Goal: Information Seeking & Learning: Learn about a topic

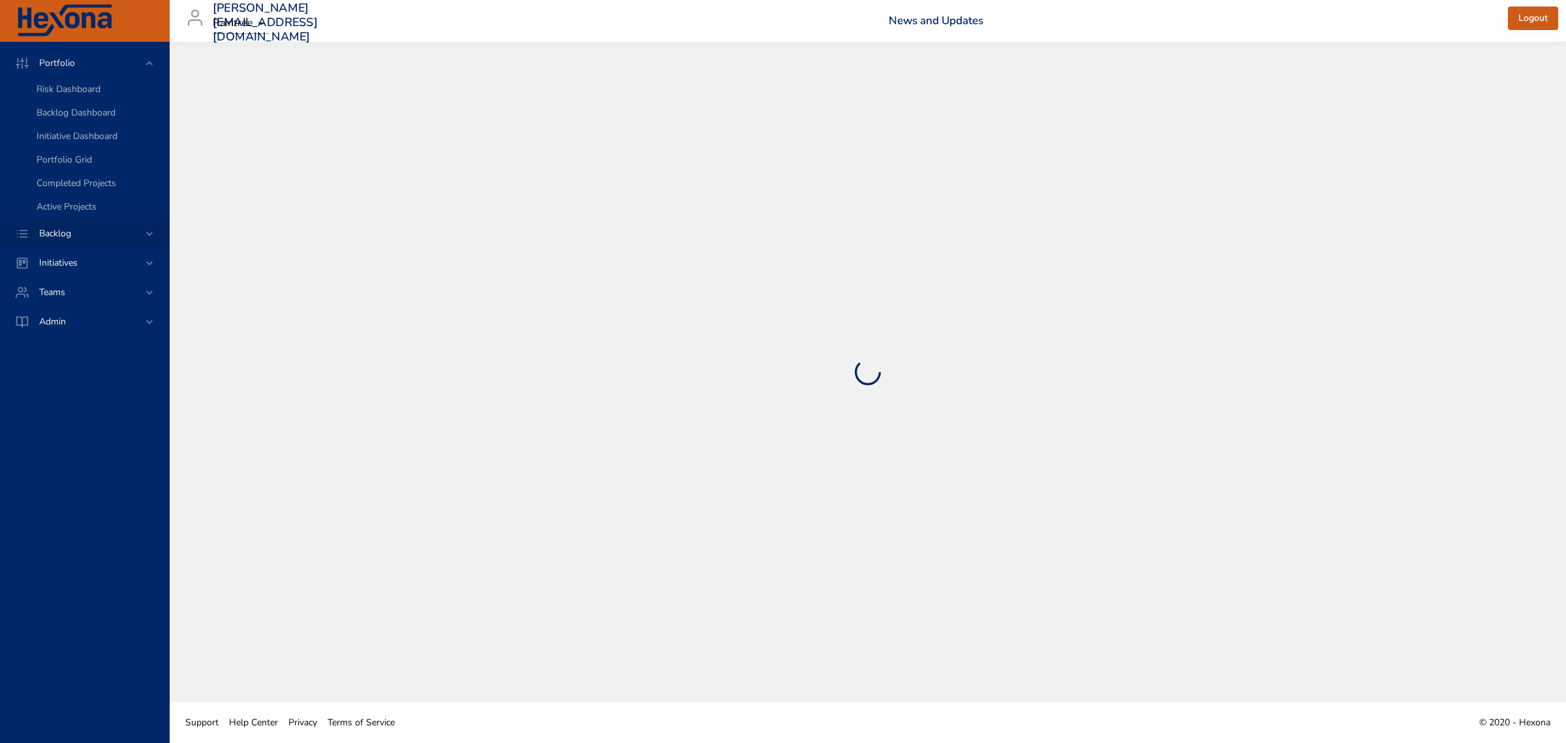
click at [64, 228] on span "Backlog" at bounding box center [55, 233] width 53 height 12
click at [43, 119] on span "Backlog Details" at bounding box center [68, 118] width 63 height 12
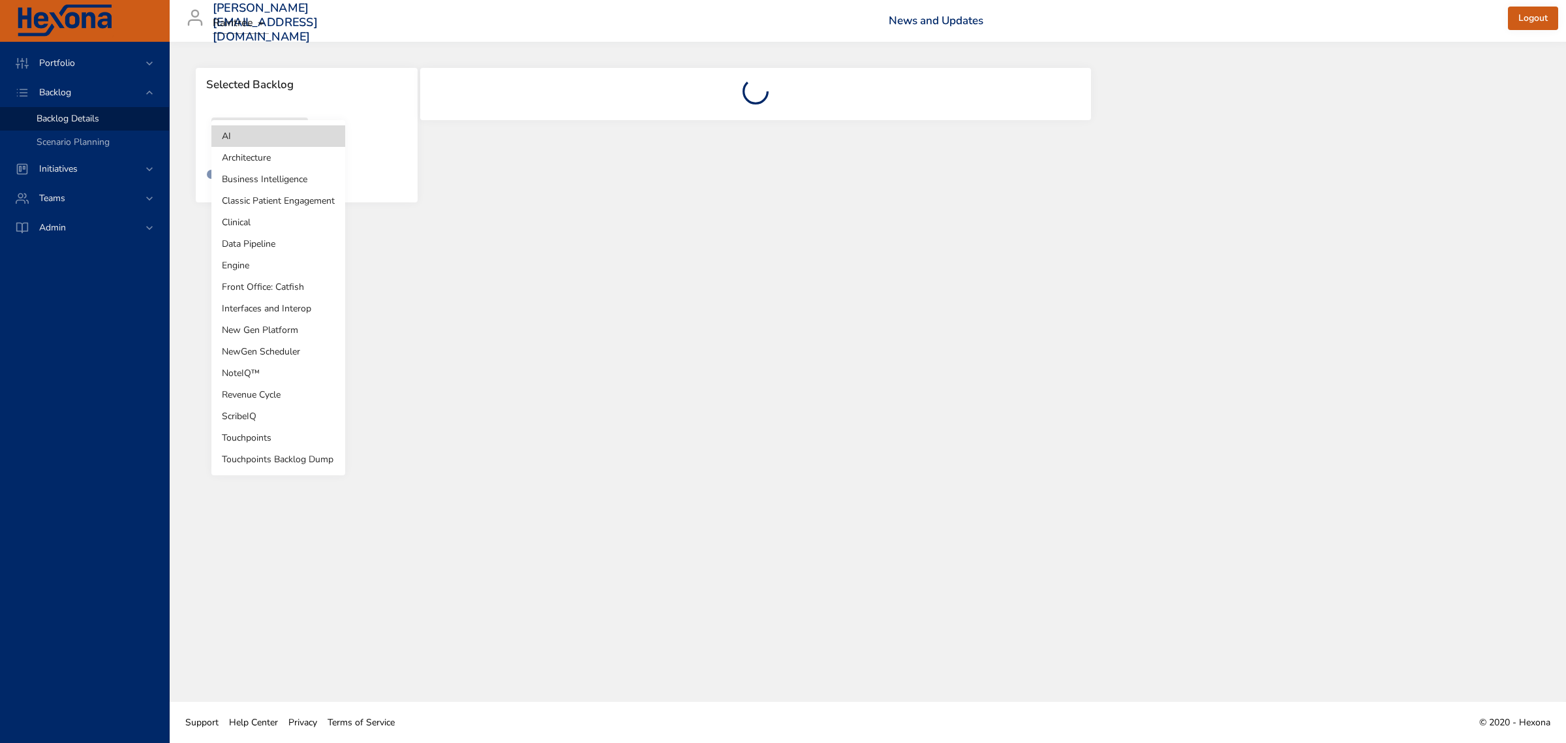
click at [262, 134] on body "Portfolio Backlog Backlog Details Scenario Planning Initiatives Teams Admin [PE…" at bounding box center [783, 371] width 1566 height 743
click at [275, 429] on li "Touchpoints" at bounding box center [278, 438] width 134 height 22
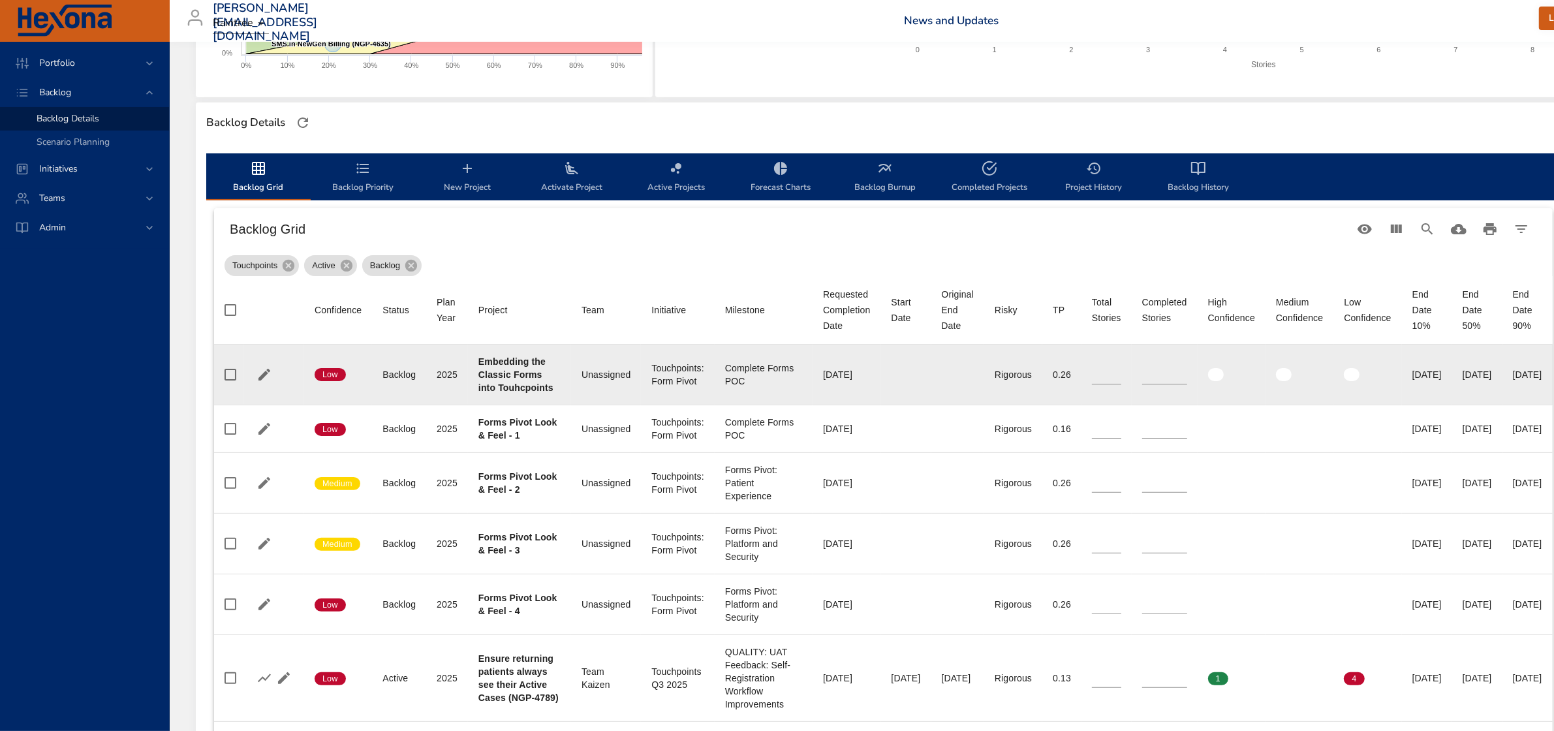
scroll to position [326, 0]
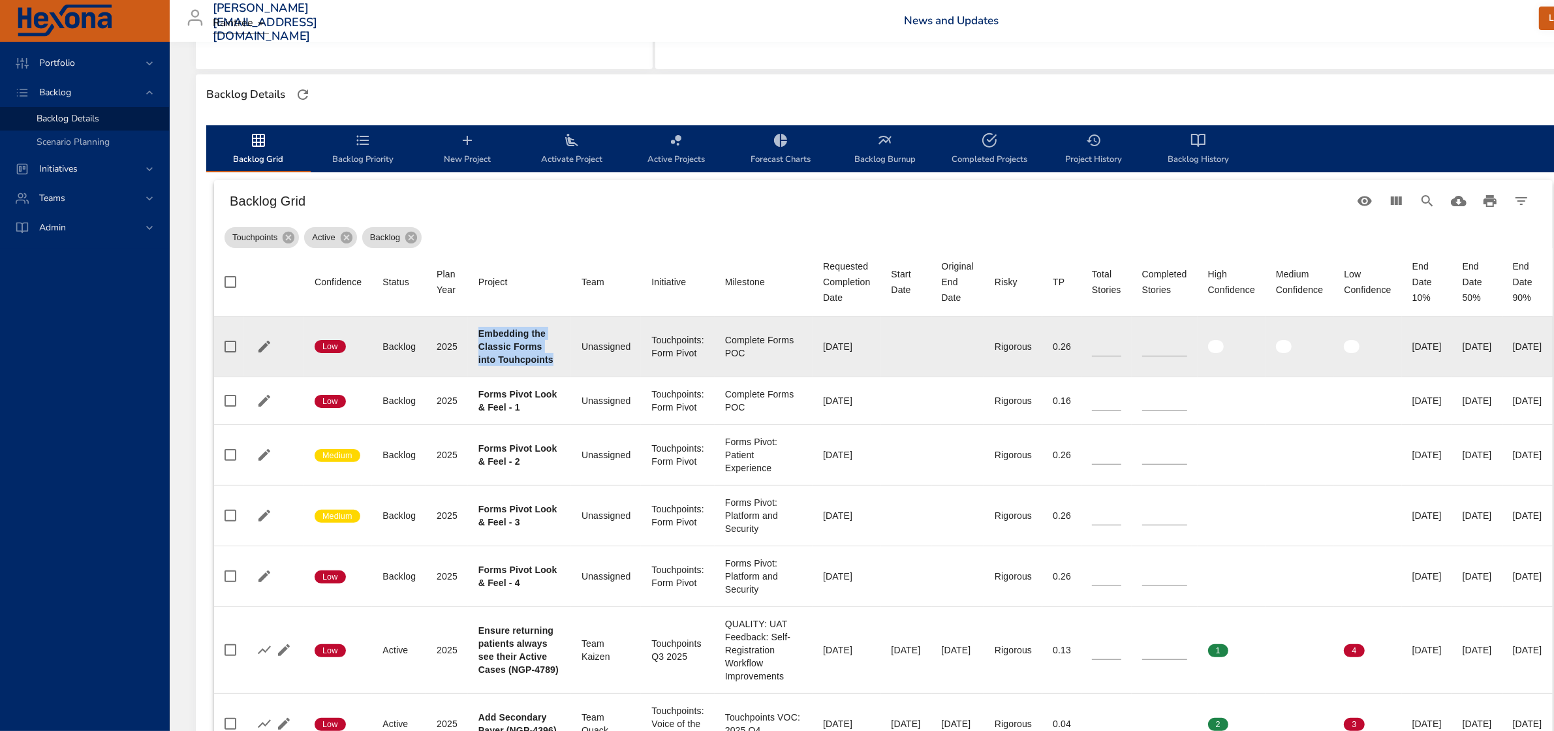
drag, startPoint x: 478, startPoint y: 333, endPoint x: 552, endPoint y: 366, distance: 81.5
click at [552, 366] on td "Project Embedding the Classic Forms into Touhcpoints" at bounding box center [519, 347] width 103 height 61
drag, startPoint x: 724, startPoint y: 341, endPoint x: 771, endPoint y: 358, distance: 50.0
click at [771, 358] on div "Complete Forms POC" at bounding box center [763, 347] width 77 height 26
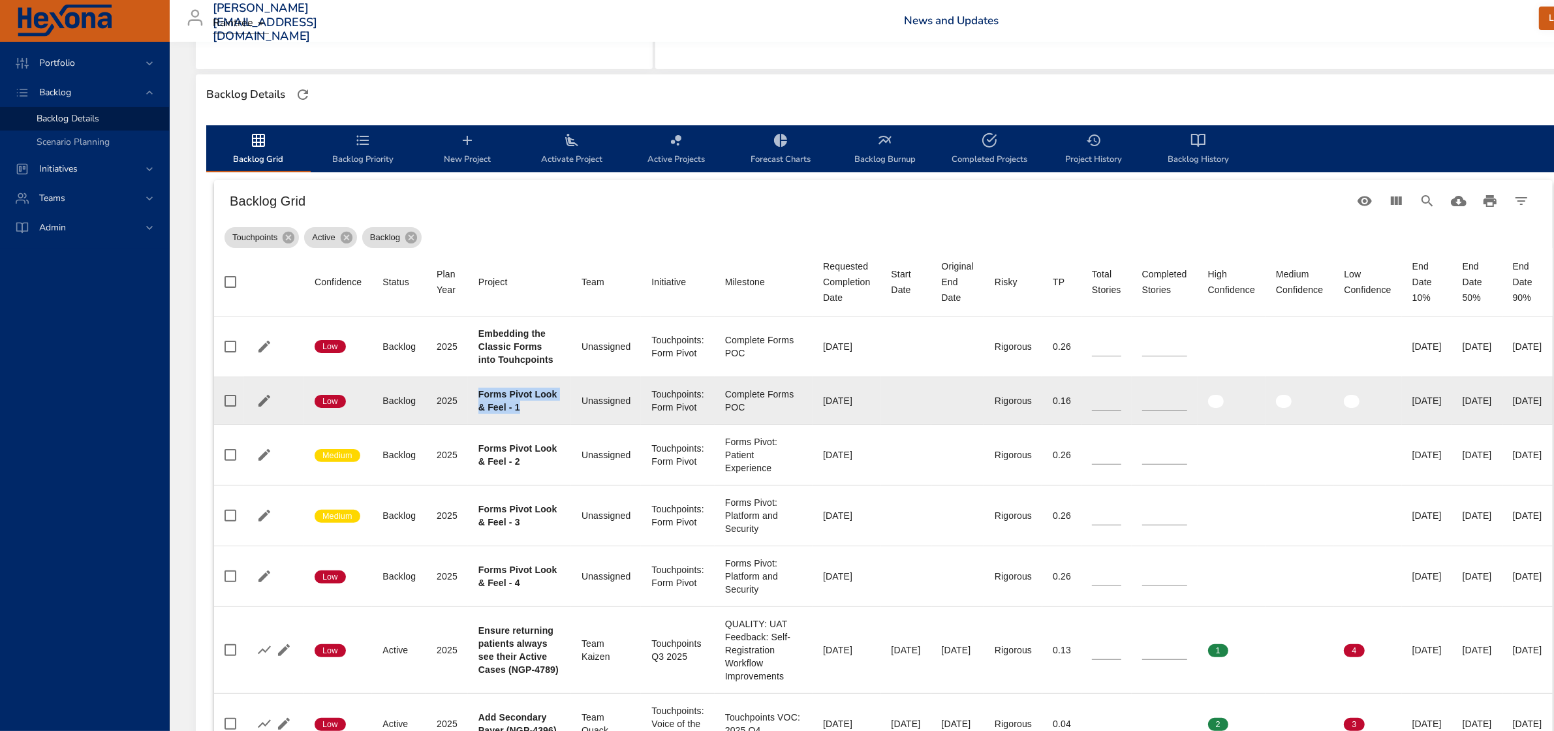
drag, startPoint x: 478, startPoint y: 397, endPoint x: 553, endPoint y: 403, distance: 75.3
click at [553, 403] on div "Forms Pivot Look & Feel - 1" at bounding box center [519, 401] width 82 height 26
drag, startPoint x: 717, startPoint y: 394, endPoint x: 768, endPoint y: 409, distance: 53.1
click at [768, 409] on td "Milestone Complete Forms POC" at bounding box center [764, 401] width 98 height 48
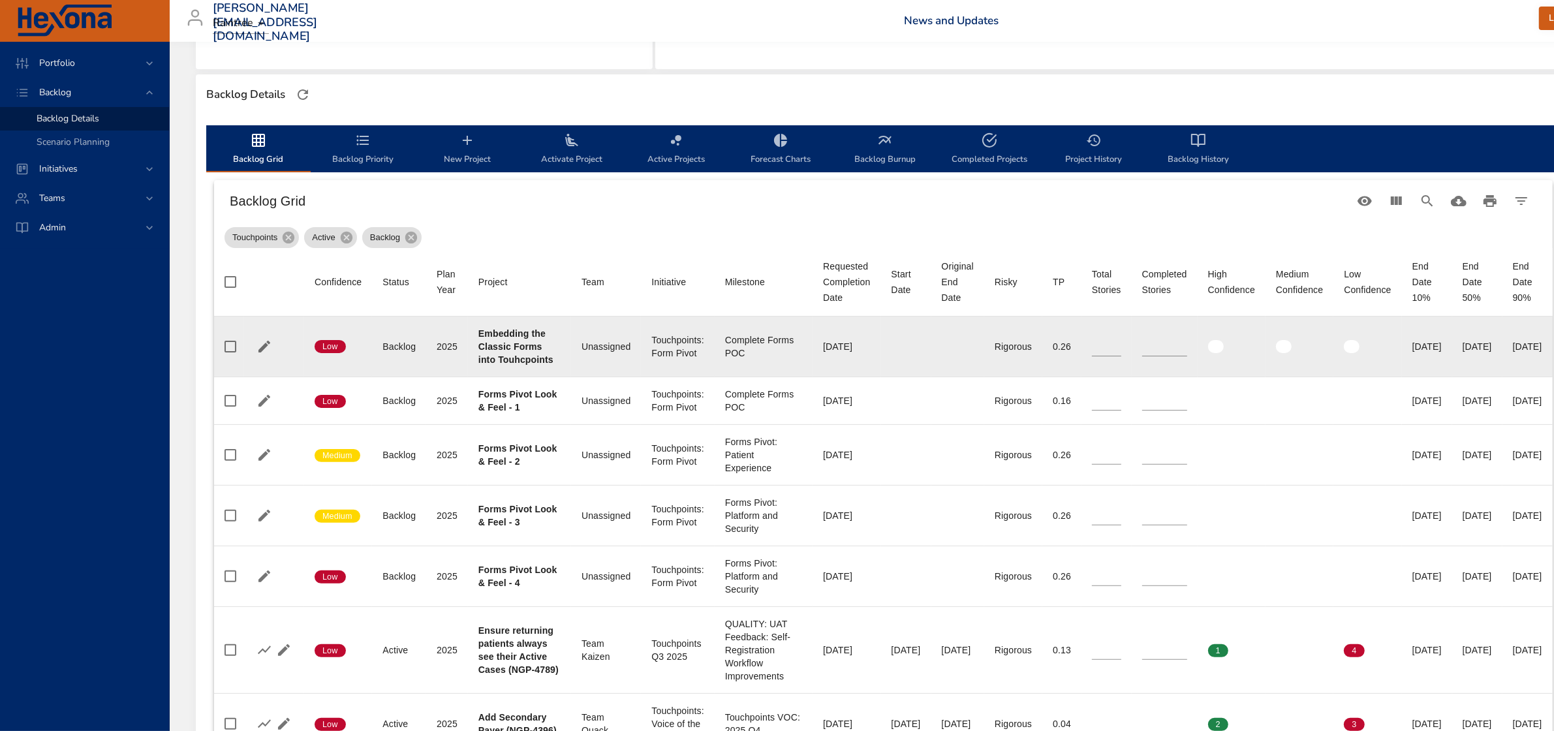
click at [516, 344] on b "Embedding the Classic Forms into Touhcpoints" at bounding box center [515, 346] width 75 height 37
drag, startPoint x: 478, startPoint y: 333, endPoint x: 562, endPoint y: 356, distance: 86.6
click at [562, 356] on td "Project Embedding the Classic Forms into Touhcpoints" at bounding box center [519, 347] width 103 height 61
click at [508, 346] on b "Embedding the Classic Forms into Touhcpoints" at bounding box center [515, 346] width 75 height 37
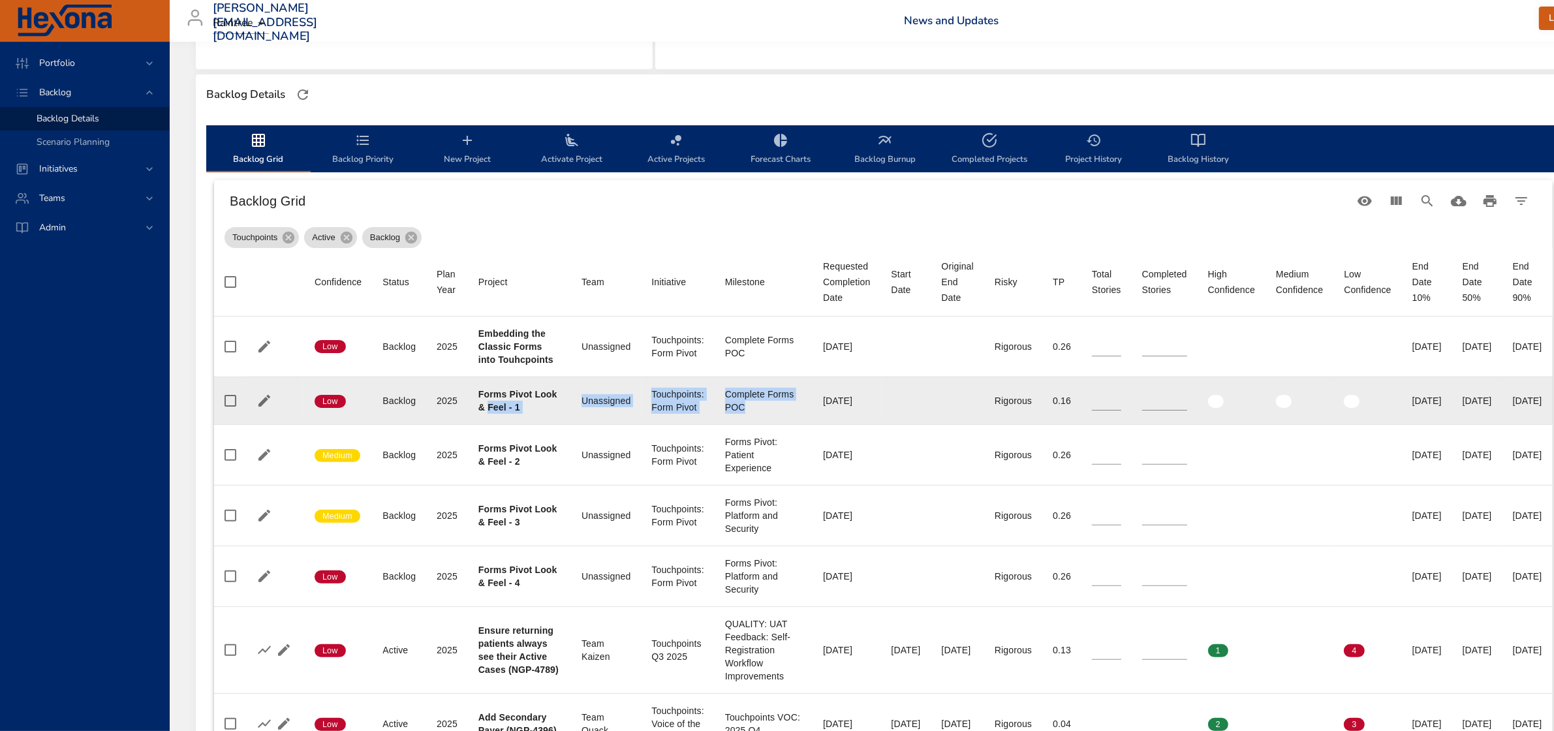
drag, startPoint x: 488, startPoint y: 402, endPoint x: 755, endPoint y: 408, distance: 267.0
click at [755, 408] on tr "Confidence Low Status Backlog Plan Year [DATE] Project Forms Pivot Look & Feel …" at bounding box center [883, 401] width 1339 height 48
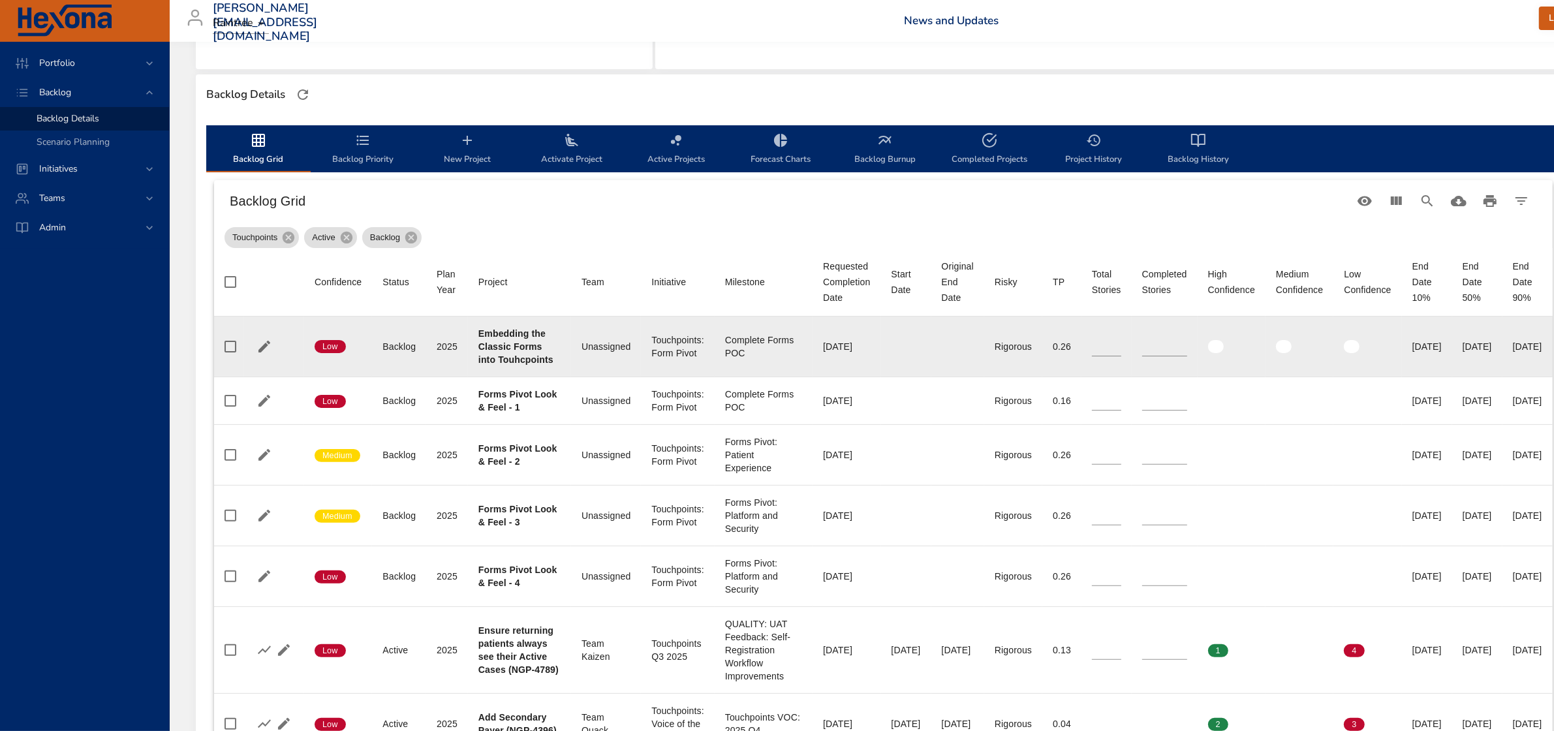
click at [583, 362] on td "Team Unassigned" at bounding box center [606, 347] width 70 height 61
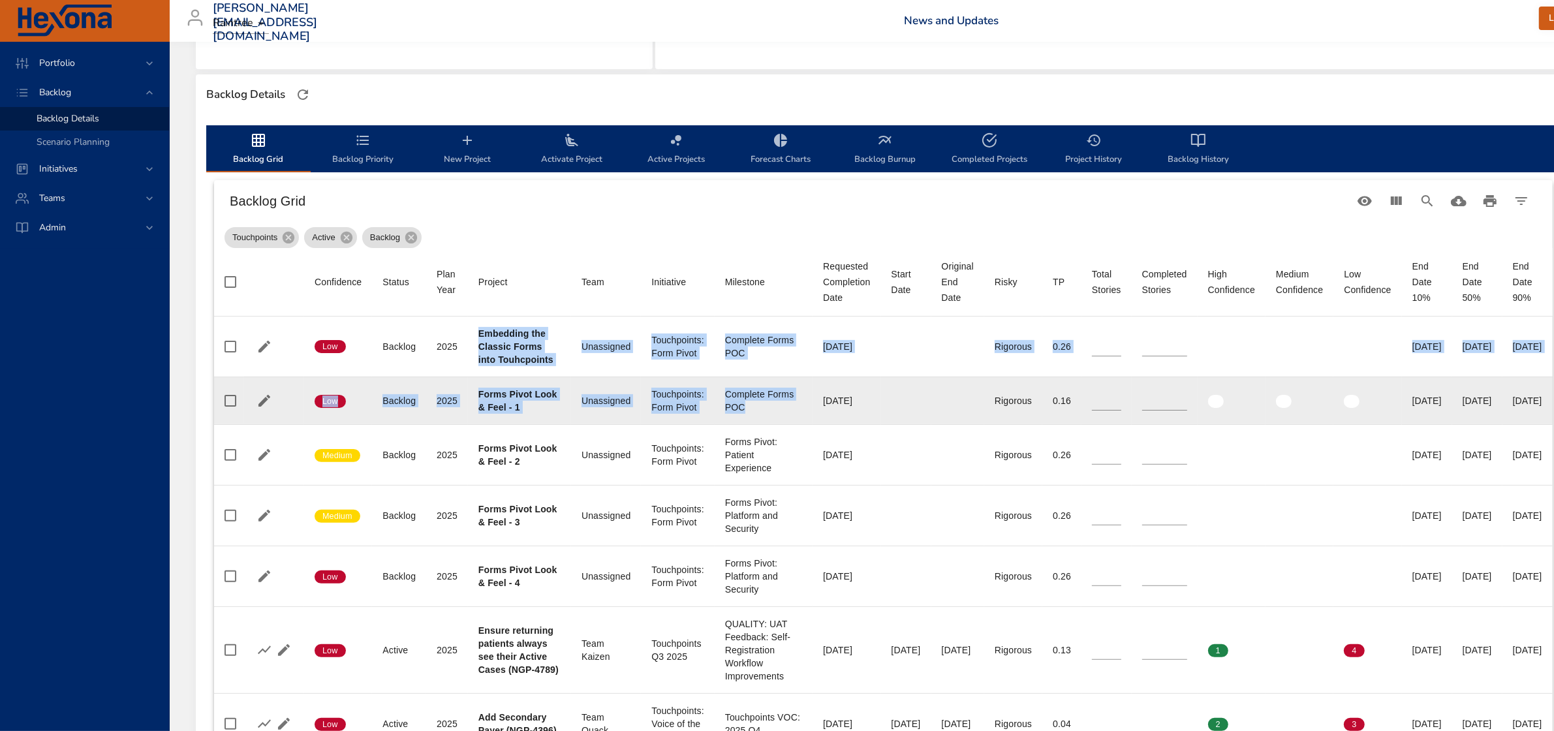
drag, startPoint x: 477, startPoint y: 331, endPoint x: 775, endPoint y: 422, distance: 311.1
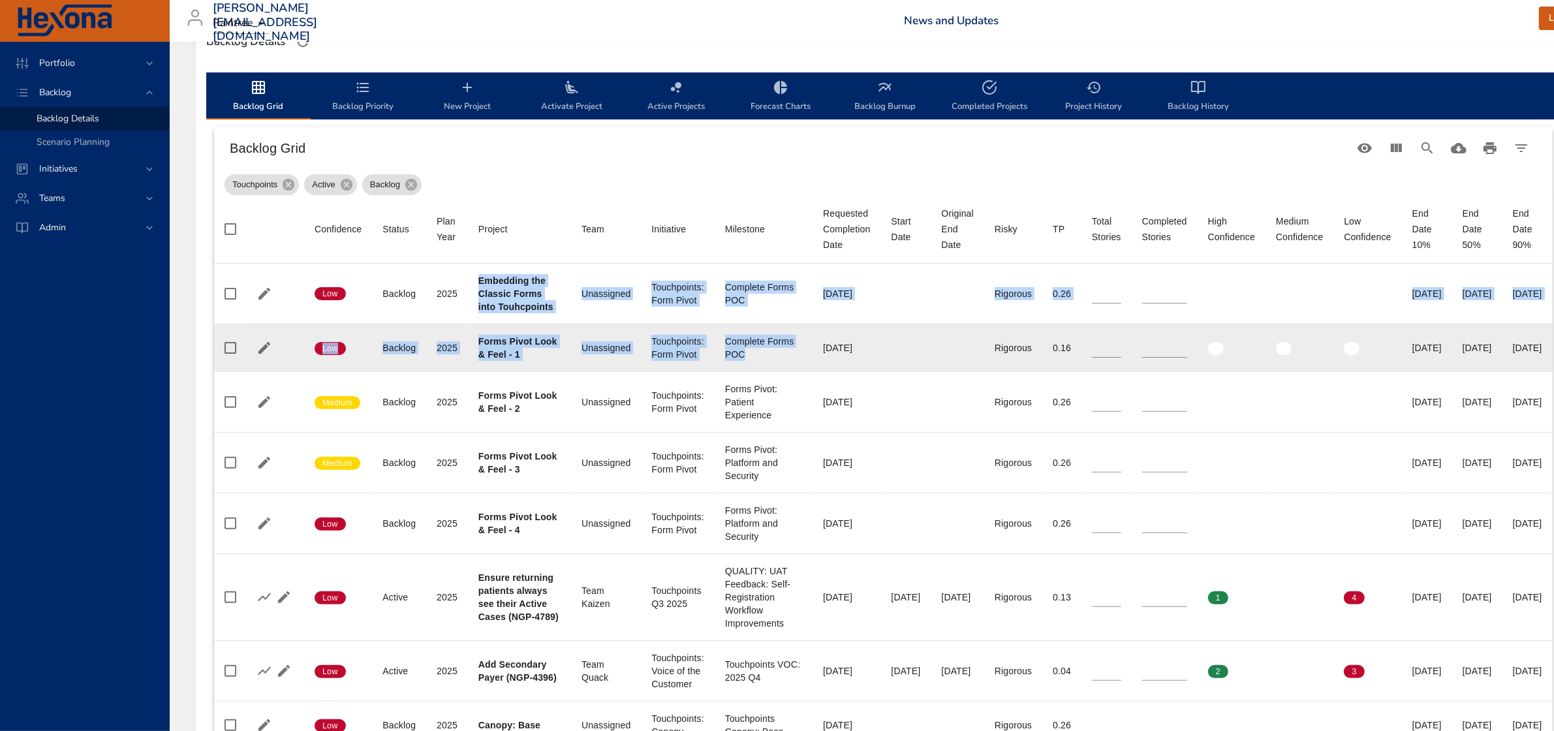
scroll to position [408, 0]
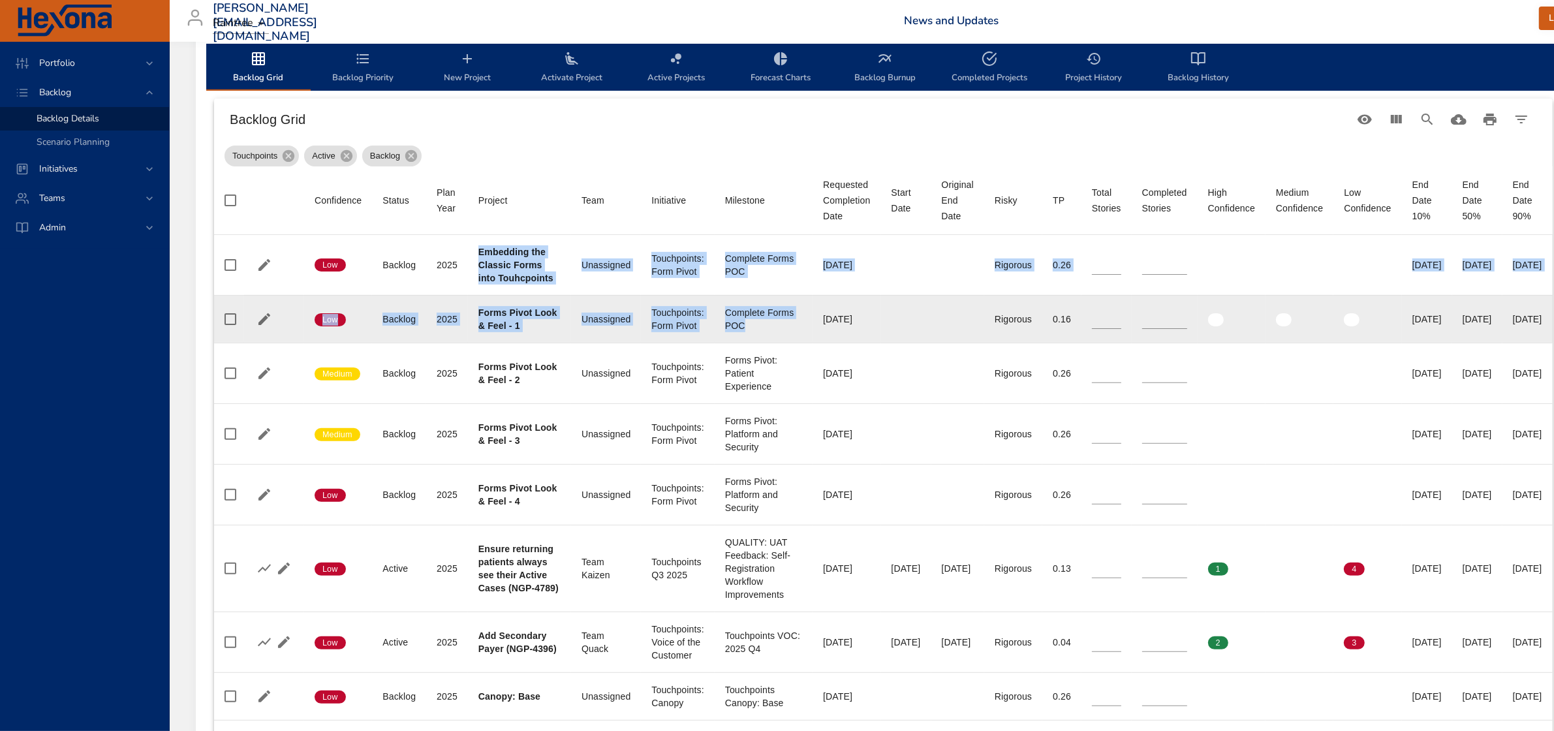
click at [527, 321] on div "Forms Pivot Look & Feel - 1" at bounding box center [519, 319] width 82 height 26
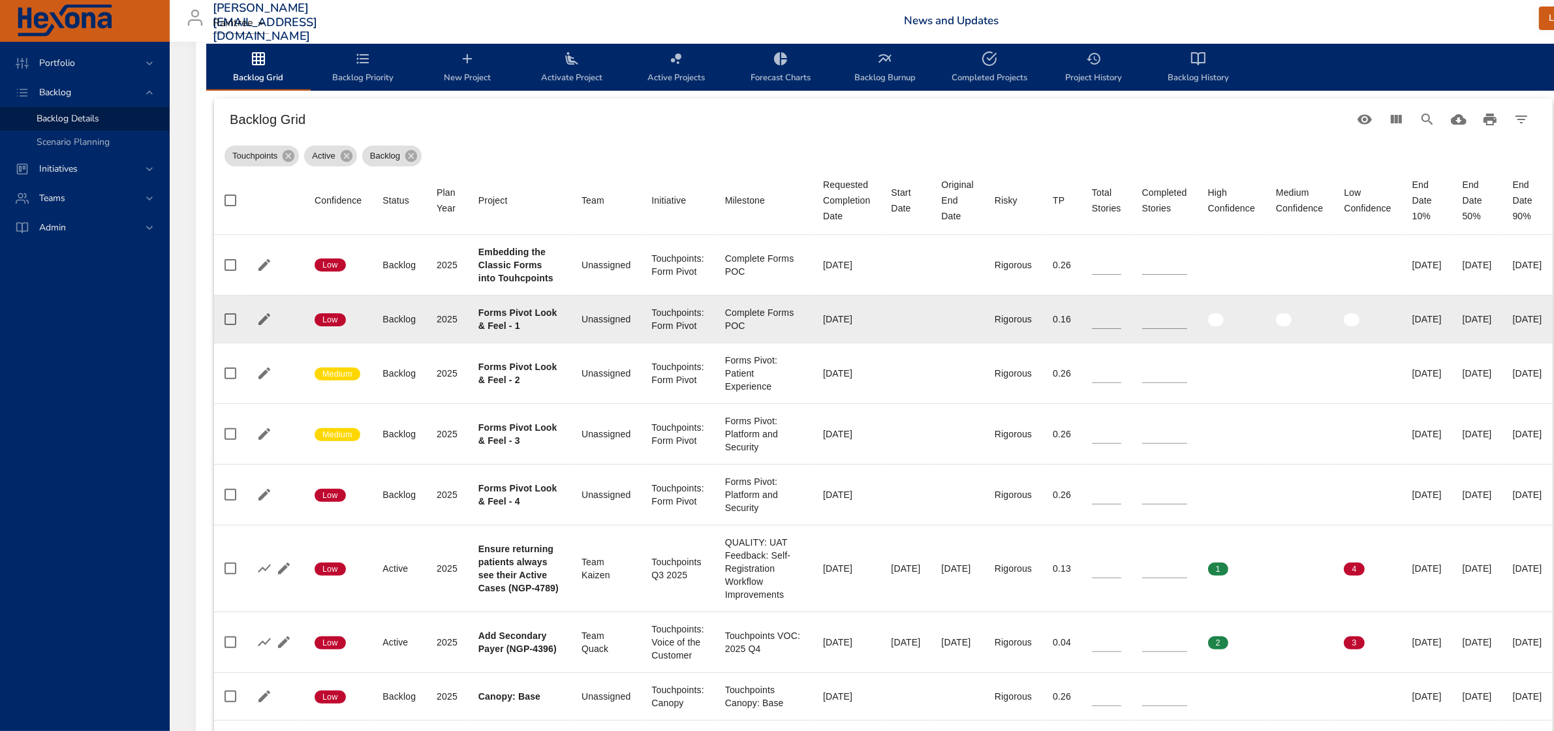
drag, startPoint x: 478, startPoint y: 310, endPoint x: 869, endPoint y: 337, distance: 391.9
click at [869, 337] on tr "Confidence Low Status Backlog Plan Year [DATE] Project Forms Pivot Look & Feel …" at bounding box center [883, 319] width 1339 height 48
click at [869, 337] on td "Requested Completion Date [DATE]" at bounding box center [847, 319] width 68 height 48
